Goal: Information Seeking & Learning: Check status

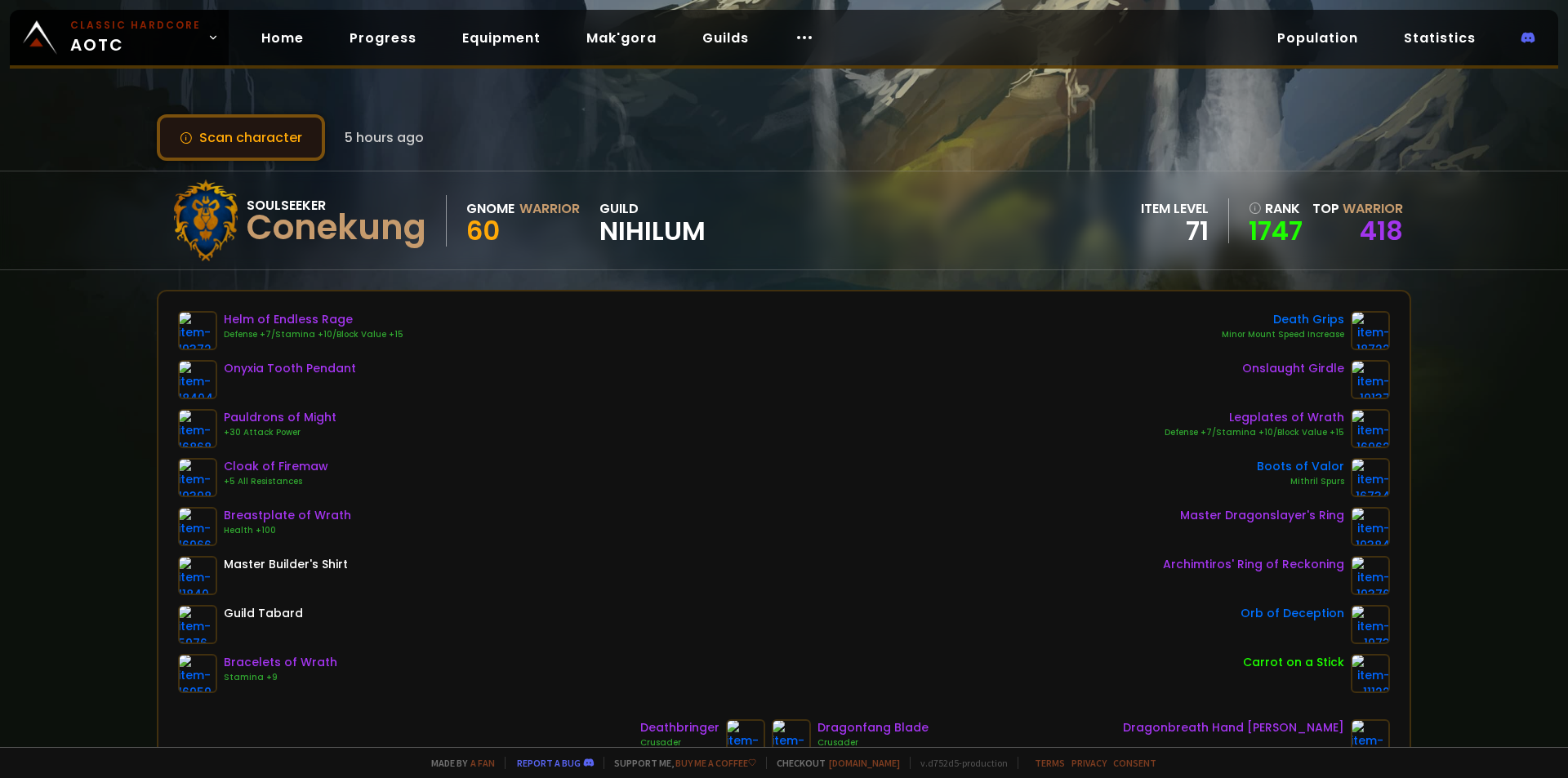
click at [297, 149] on button "Scan character" at bounding box center [241, 137] width 168 height 46
click at [608, 40] on link "Mak'gora" at bounding box center [621, 38] width 96 height 34
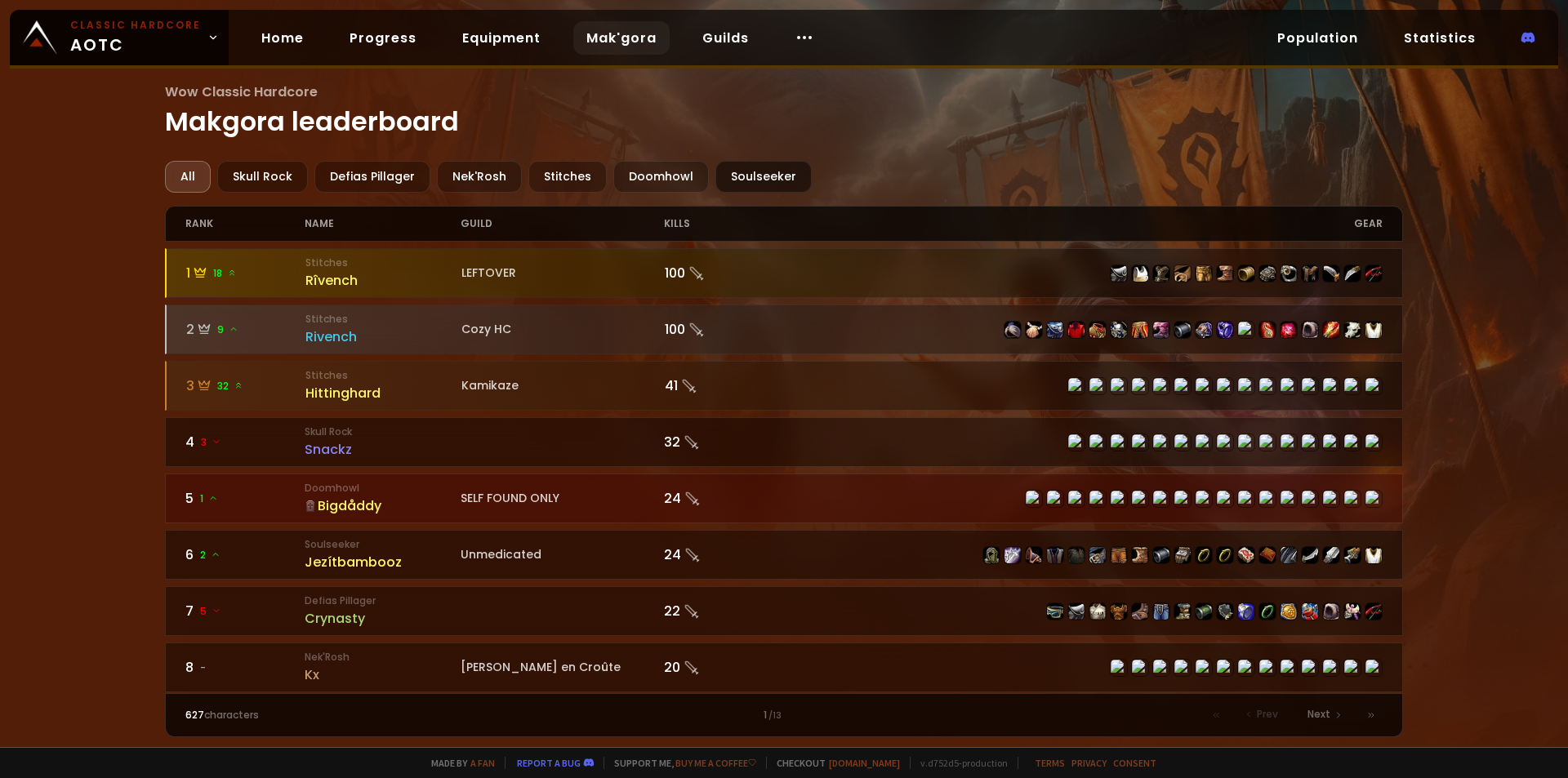
click at [732, 177] on div "Soulseeker" at bounding box center [764, 177] width 96 height 32
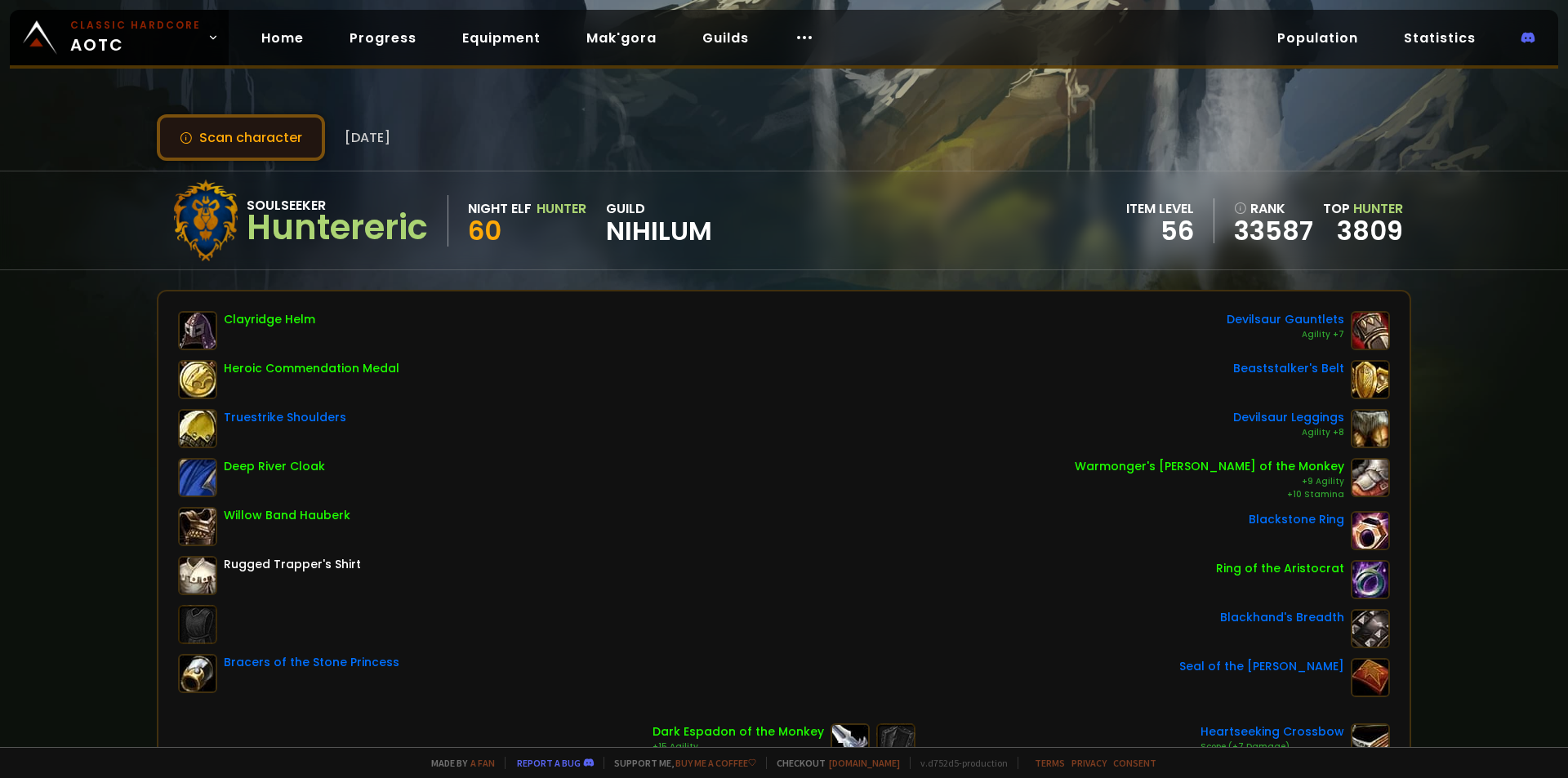
click at [303, 140] on button "Scan character" at bounding box center [241, 137] width 168 height 46
